Goal: Navigation & Orientation: Find specific page/section

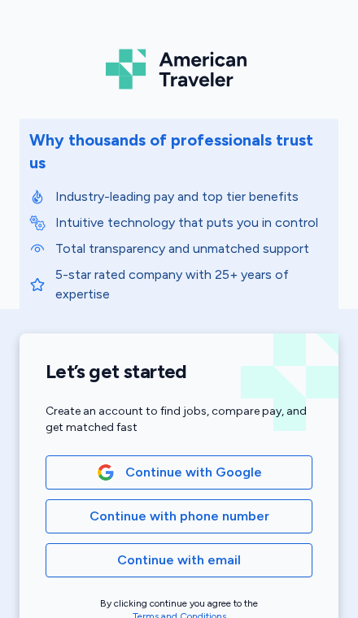
click at [268, 463] on span "Continue with Google" at bounding box center [178, 473] width 239 height 20
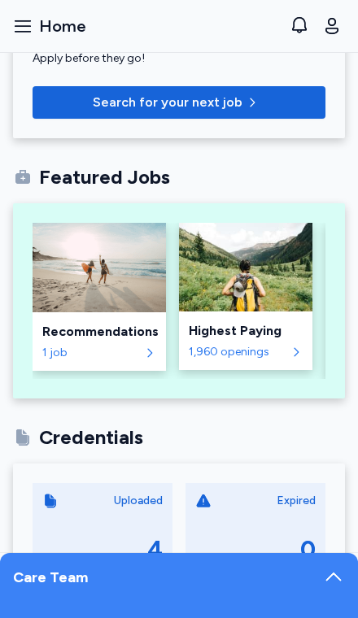
scroll to position [299, 0]
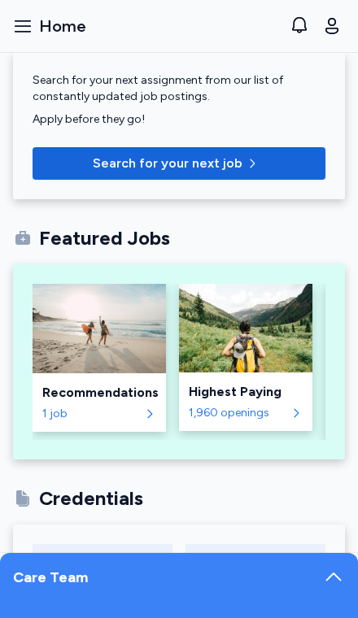
click at [307, 579] on div "Care Team" at bounding box center [179, 585] width 358 height 65
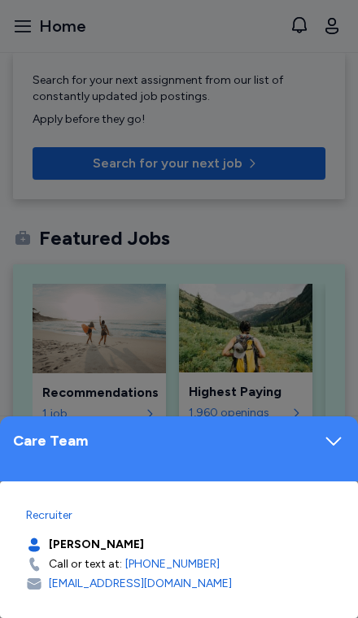
click at [325, 437] on icon at bounding box center [333, 440] width 23 height 23
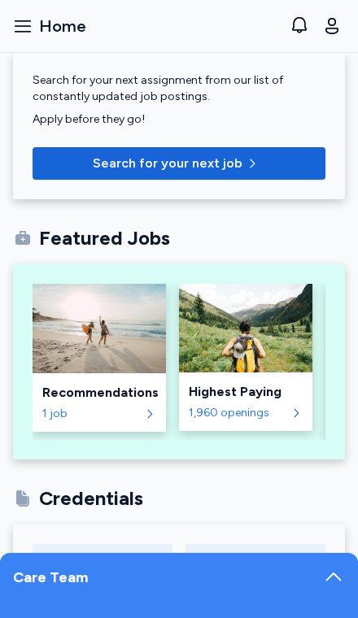
click at [32, 40] on button "Open sidebar Home" at bounding box center [50, 26] width 86 height 36
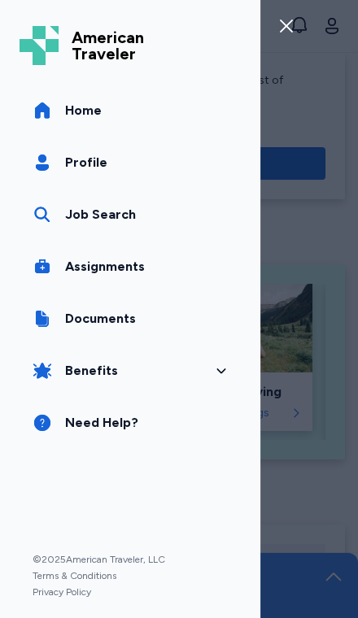
click at [75, 118] on span "Home" at bounding box center [83, 111] width 37 height 20
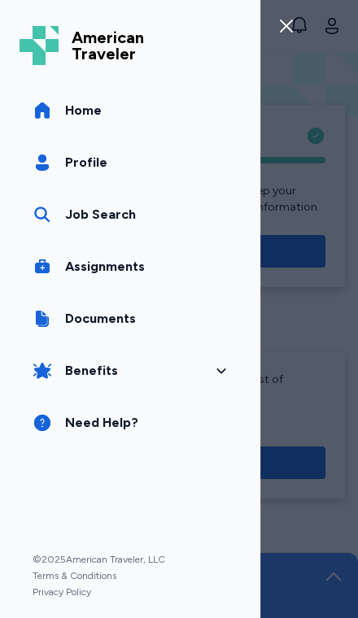
click at [91, 268] on span "Assignments" at bounding box center [105, 267] width 80 height 20
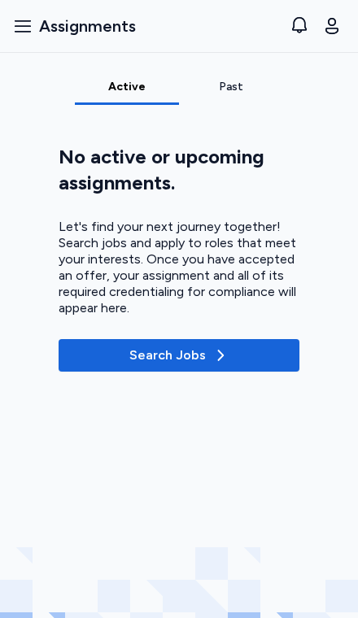
click at [224, 102] on div "Past" at bounding box center [231, 92] width 104 height 26
